Goal: Navigation & Orientation: Go to known website

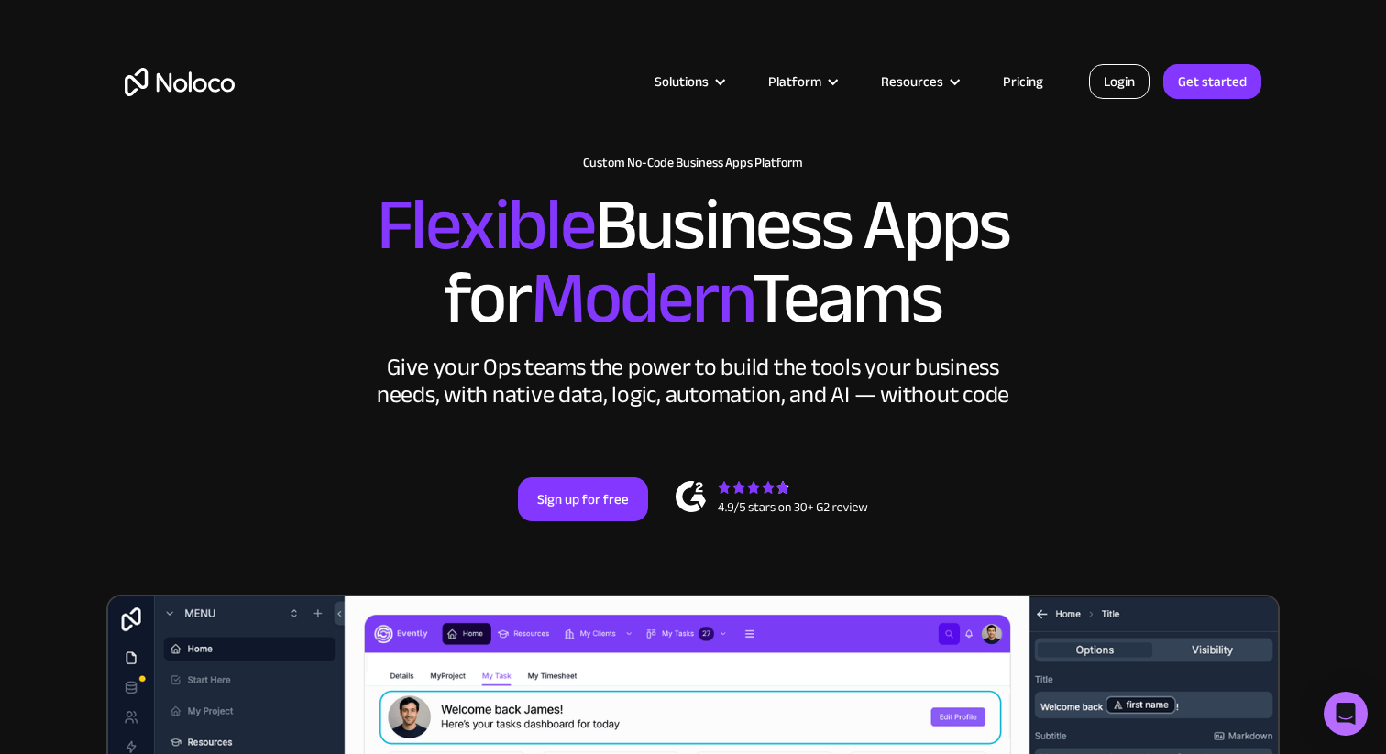
click at [1131, 68] on link "Login" at bounding box center [1119, 81] width 60 height 35
click at [1126, 86] on link "Login" at bounding box center [1119, 81] width 60 height 35
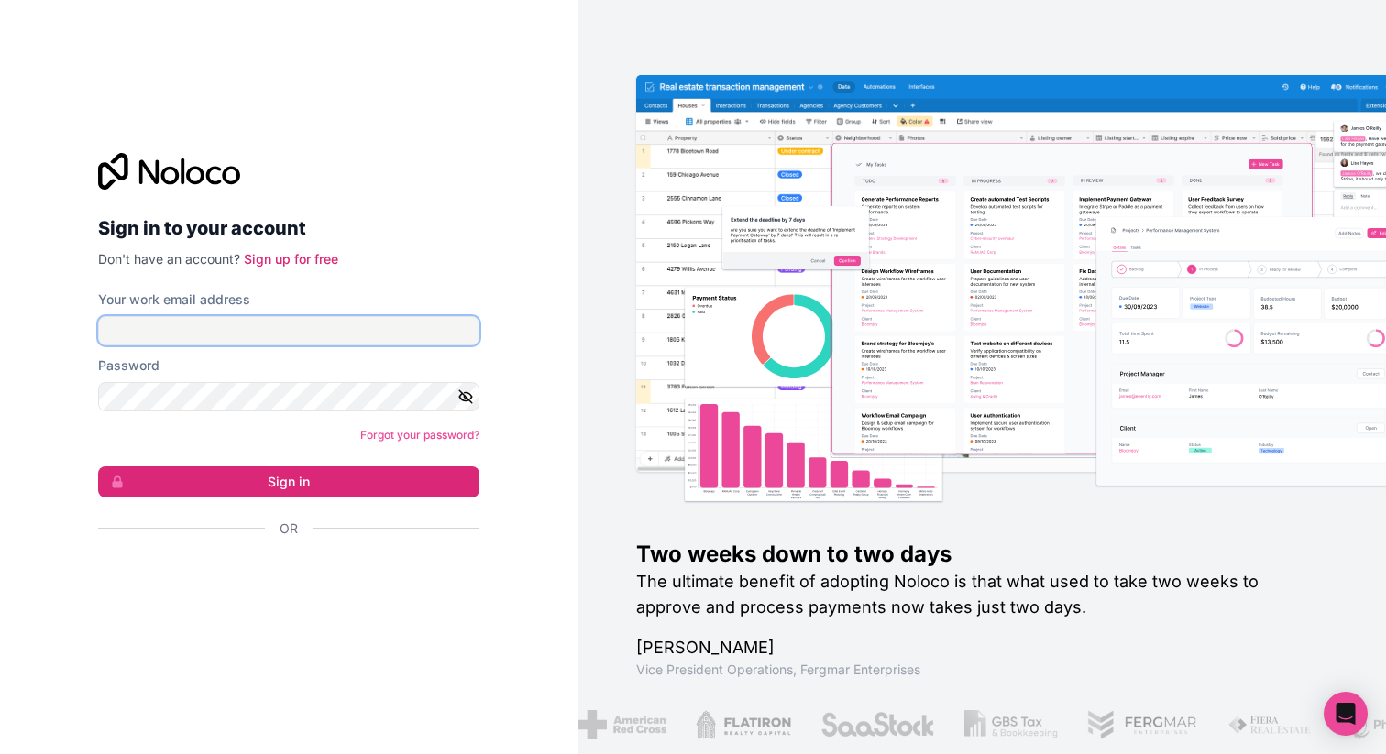
click at [310, 334] on input "Your work email address" at bounding box center [288, 330] width 381 height 29
type input "[EMAIL_ADDRESS][DOMAIN_NAME]"
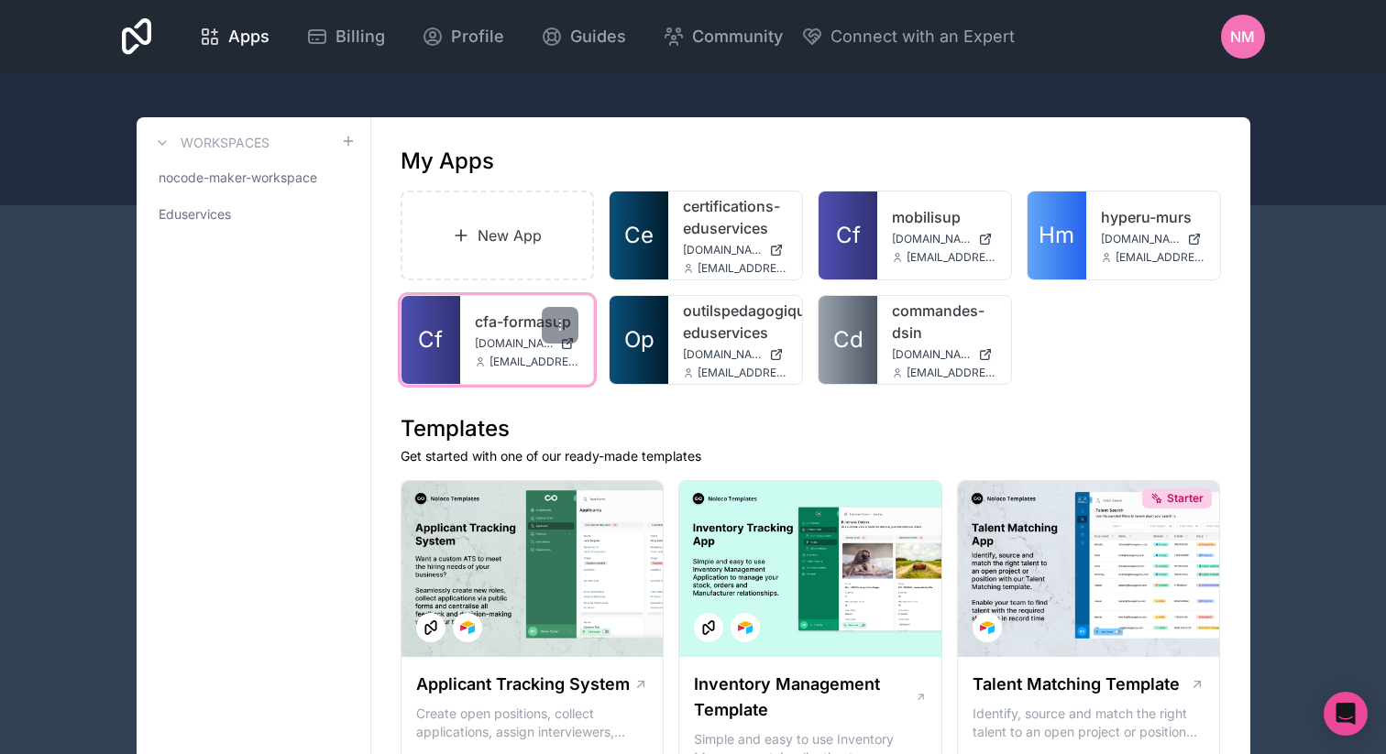
click at [507, 334] on div "cfa-formasup [DOMAIN_NAME] [EMAIL_ADDRESS][DOMAIN_NAME]" at bounding box center [527, 340] width 134 height 88
click at [478, 312] on link "cfa-formasup" at bounding box center [527, 322] width 104 height 22
